Goal: Download file/media

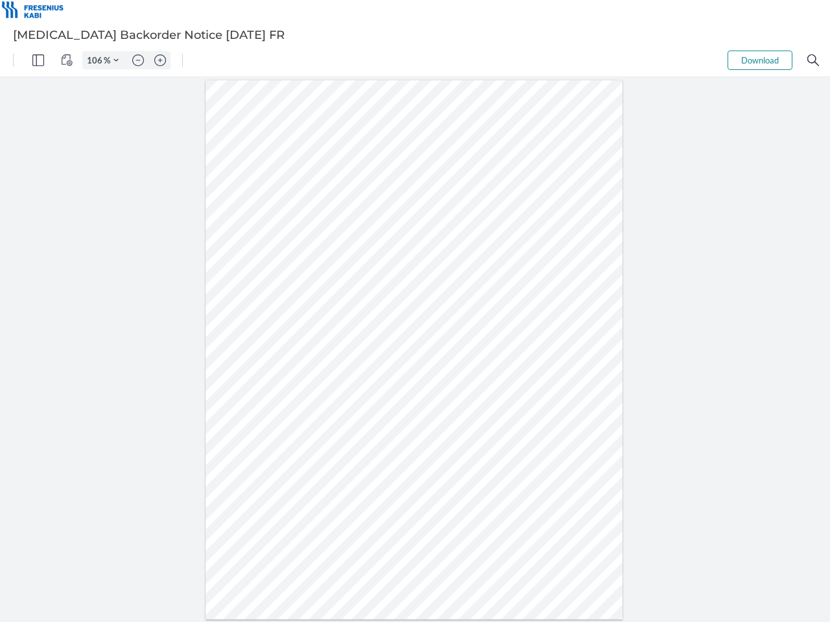
click at [38, 60] on img "Panel" at bounding box center [38, 60] width 12 height 12
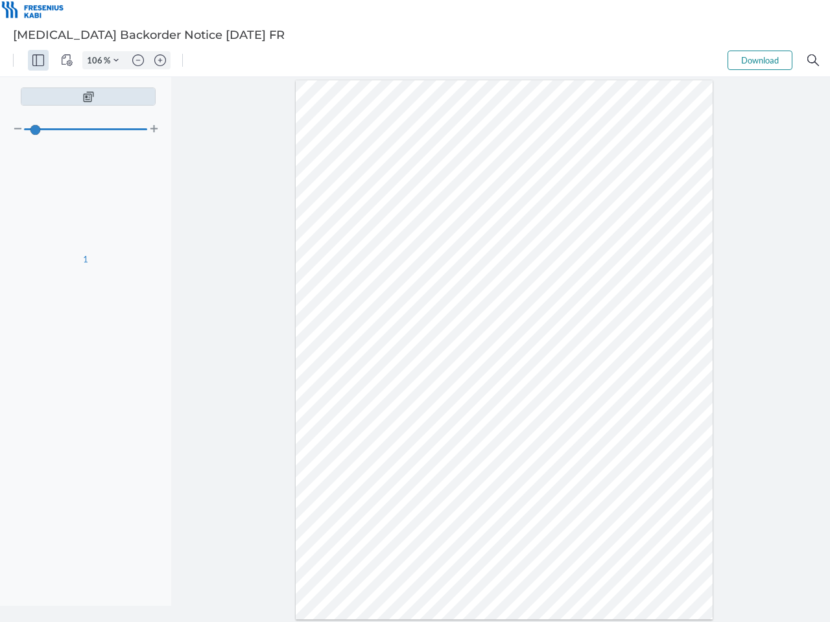
click at [67, 60] on img "View Controls" at bounding box center [67, 60] width 12 height 12
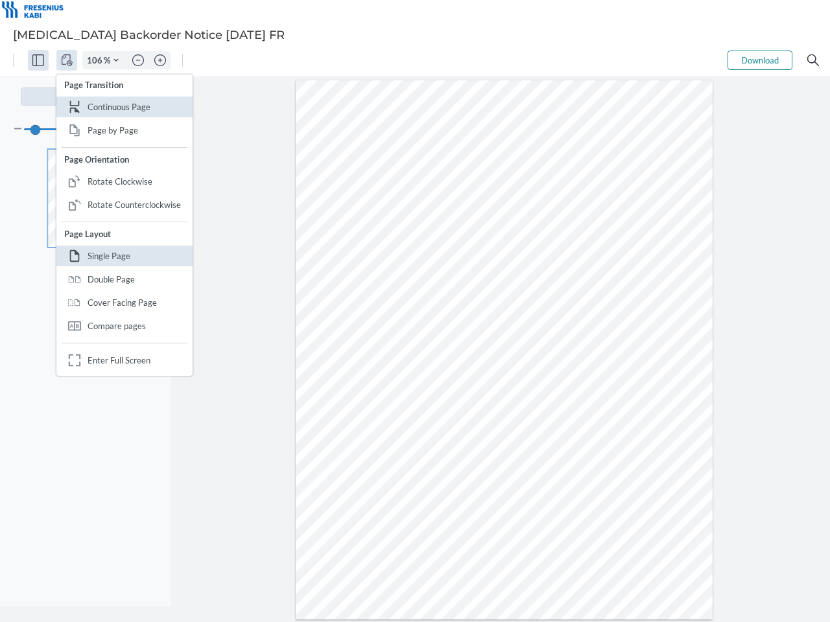
click at [97, 60] on input "106" at bounding box center [93, 60] width 21 height 12
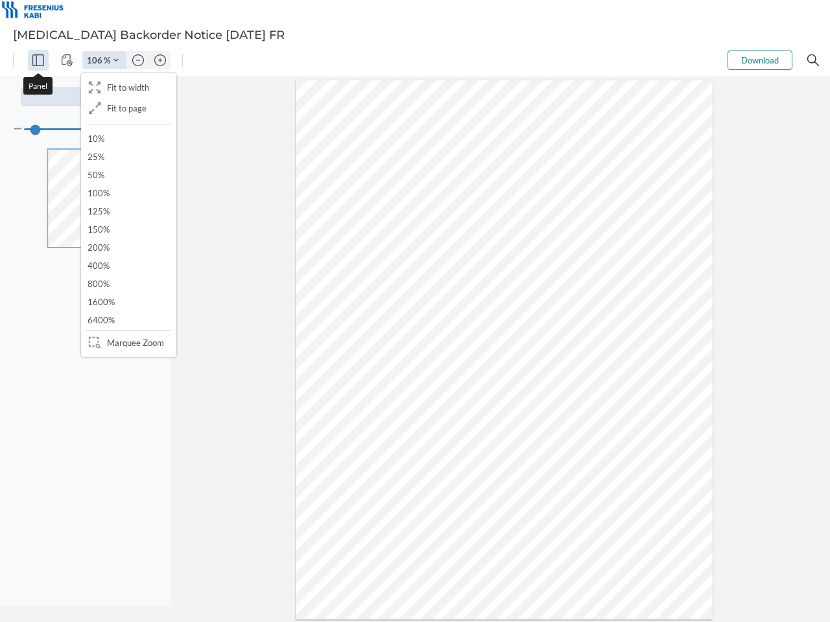
click at [116, 60] on img "Zoom Controls" at bounding box center [115, 60] width 5 height 5
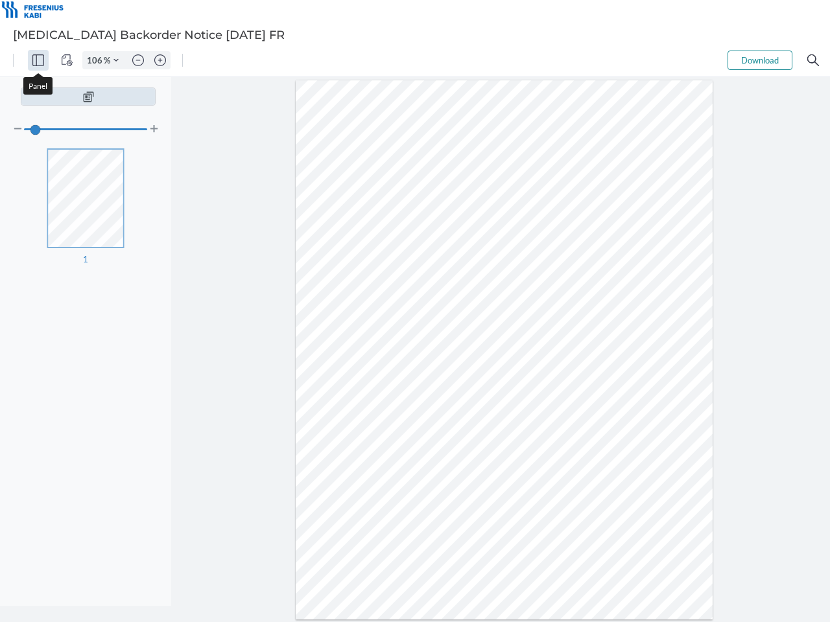
click at [138, 60] on img "Zoom out" at bounding box center [138, 60] width 12 height 12
click at [160, 60] on img "Zoom in" at bounding box center [160, 60] width 12 height 12
type input "106"
click at [760, 60] on button "Download" at bounding box center [760, 60] width 65 height 19
click at [813, 60] on img "Search" at bounding box center [813, 60] width 12 height 12
